Goal: Transaction & Acquisition: Obtain resource

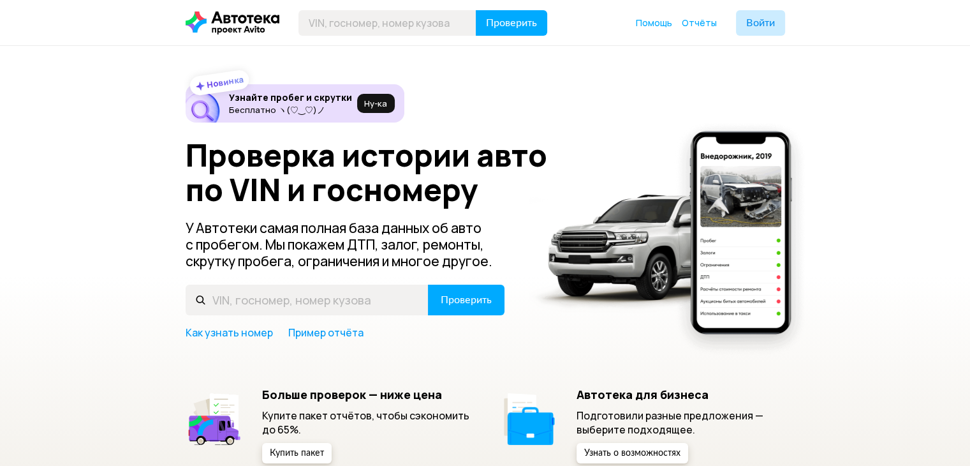
click at [329, 306] on input "text" at bounding box center [307, 300] width 243 height 31
type input "[US_VEHICLE_IDENTIFICATION_NUMBER]"
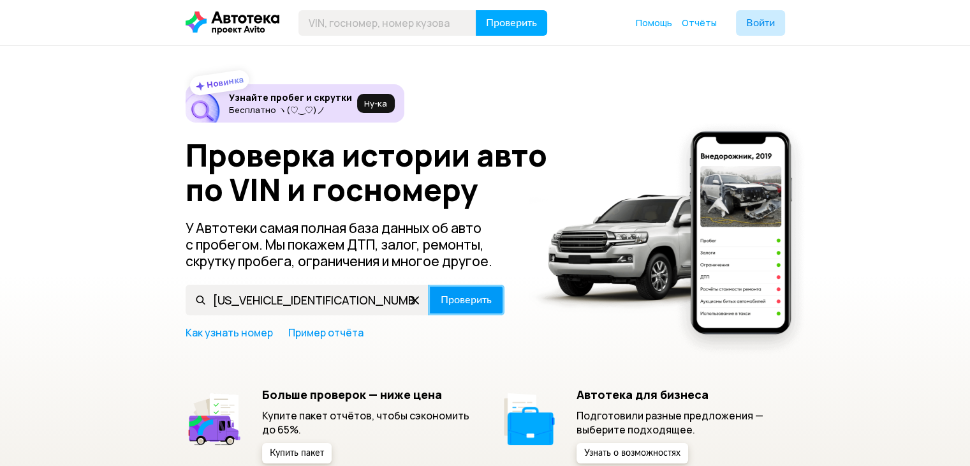
click at [494, 304] on button "Проверить" at bounding box center [466, 300] width 77 height 31
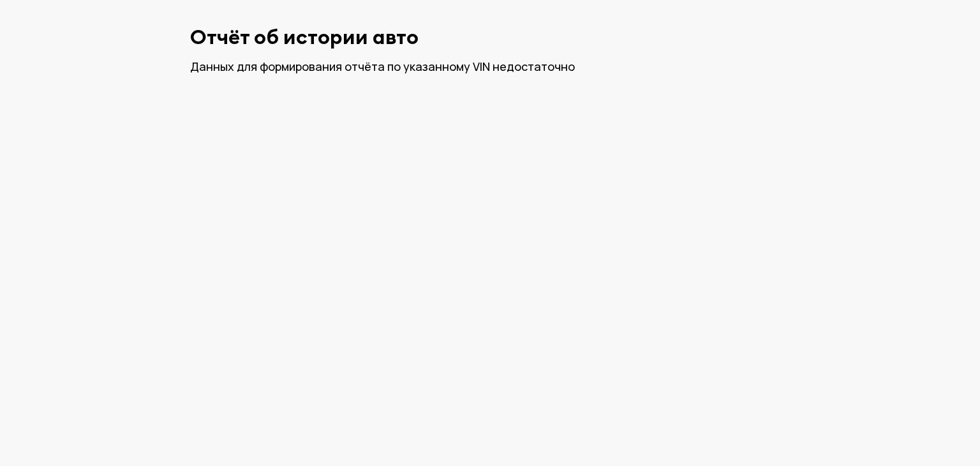
click at [651, 100] on html "Отчёт об истории авто Данных для формирования отчёта по указанному VIN недостат…" at bounding box center [490, 50] width 980 height 100
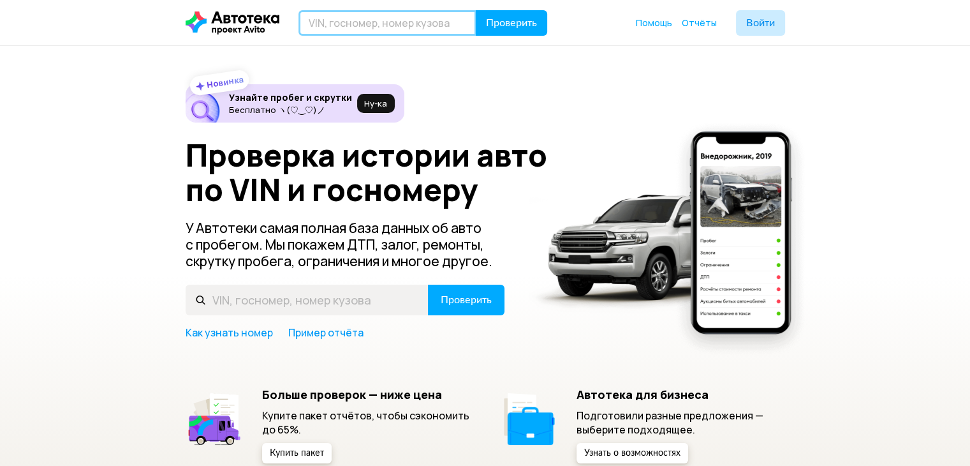
click at [416, 24] on input "text" at bounding box center [388, 23] width 178 height 26
paste input "[US_VEHICLE_IDENTIFICATION_NUMBER]"
type input "[US_VEHICLE_IDENTIFICATION_NUMBER]"
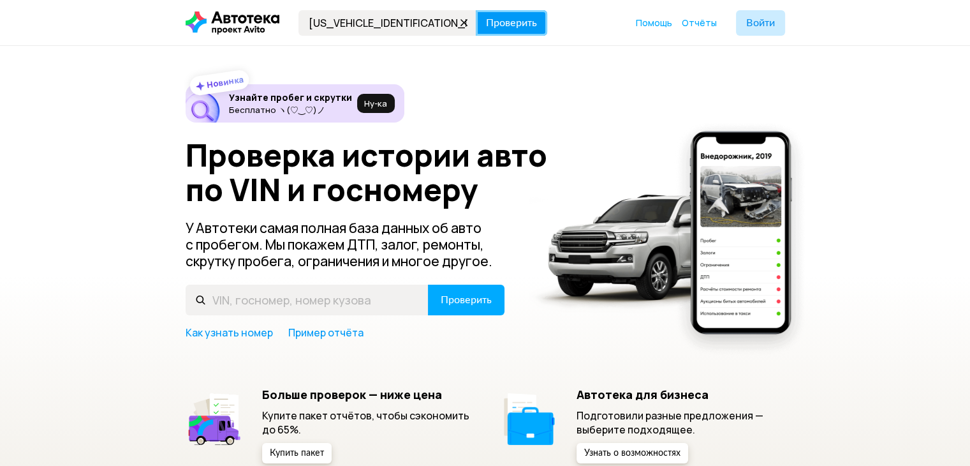
click at [500, 20] on span "Проверить" at bounding box center [511, 23] width 51 height 10
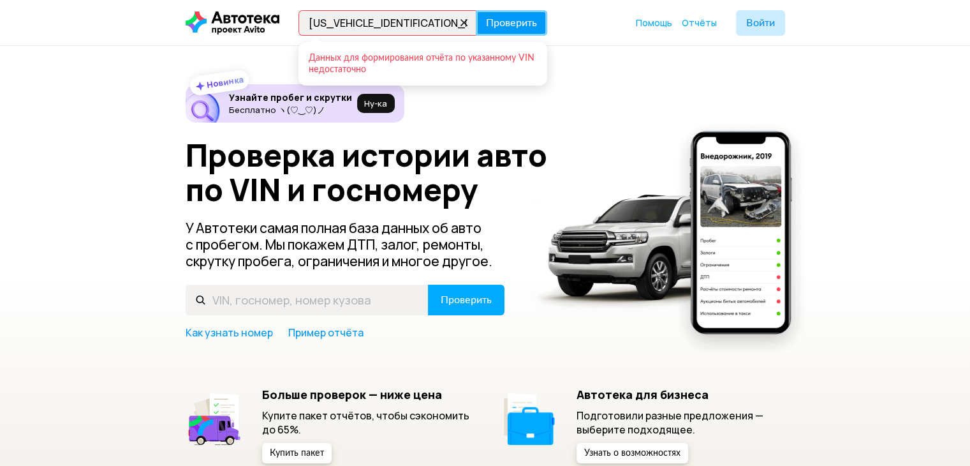
click at [492, 21] on span "Проверить" at bounding box center [511, 23] width 51 height 10
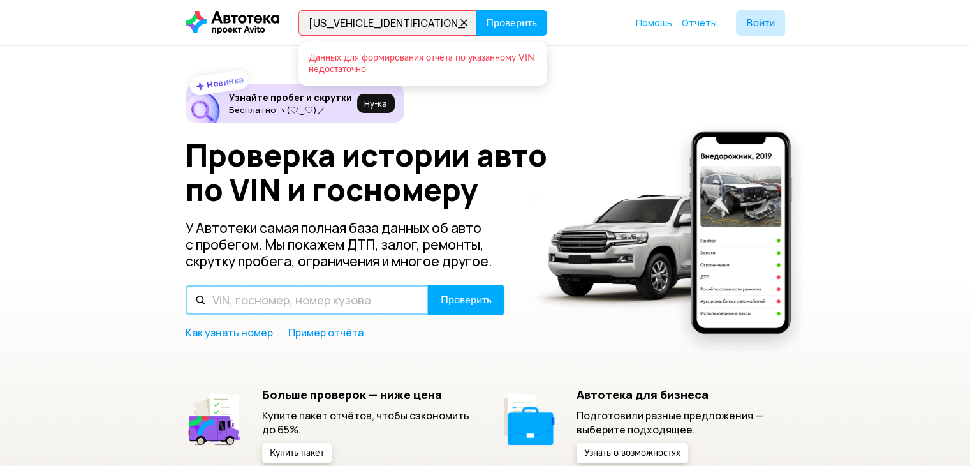
click at [341, 294] on input "text" at bounding box center [307, 300] width 243 height 31
paste input "[US_VEHICLE_IDENTIFICATION_NUMBER]"
type input "[US_VEHICLE_IDENTIFICATION_NUMBER]"
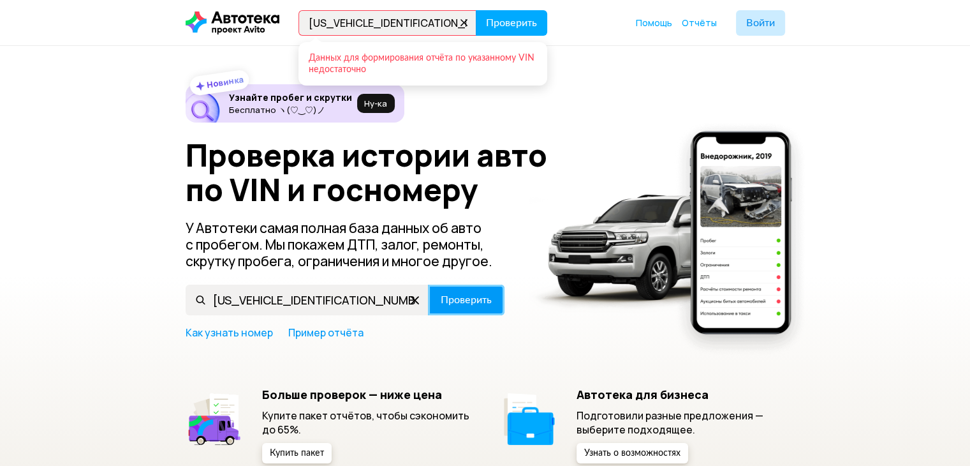
click at [468, 298] on span "Проверить" at bounding box center [466, 300] width 51 height 10
